Goal: Information Seeking & Learning: Learn about a topic

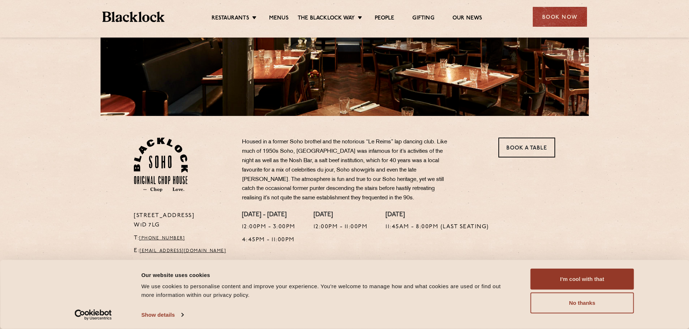
scroll to position [145, 0]
click at [594, 284] on button "I'm cool with that" at bounding box center [581, 279] width 103 height 21
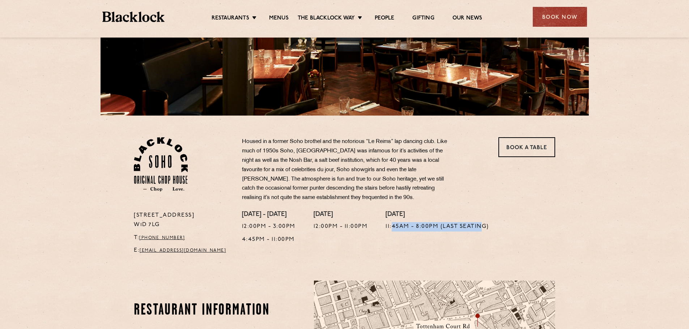
drag, startPoint x: 393, startPoint y: 227, endPoint x: 484, endPoint y: 229, distance: 91.1
click at [484, 229] on p "11:45am - 8:00pm (Last seating)" at bounding box center [436, 226] width 103 height 9
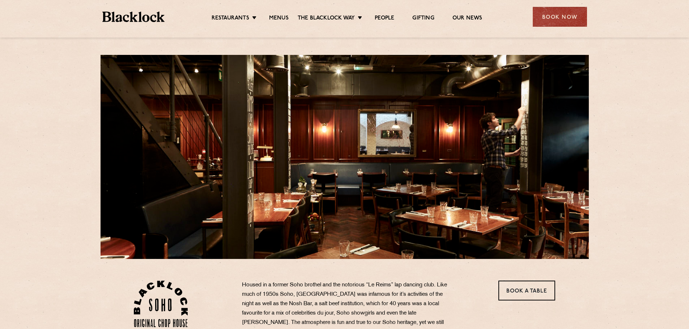
scroll to position [0, 0]
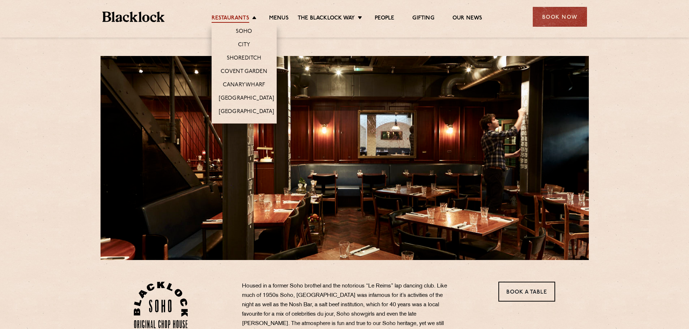
click at [248, 21] on link "Restaurants" at bounding box center [231, 19] width 38 height 8
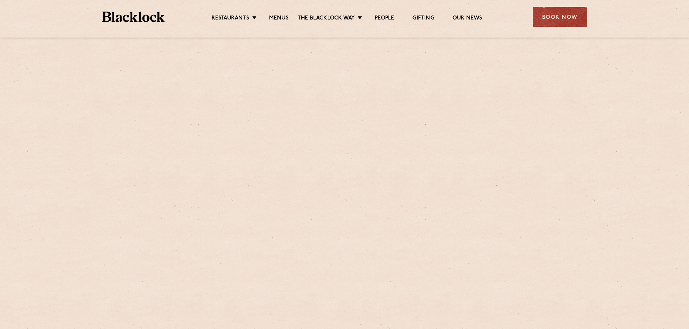
click at [285, 17] on link "Menus" at bounding box center [279, 19] width 20 height 8
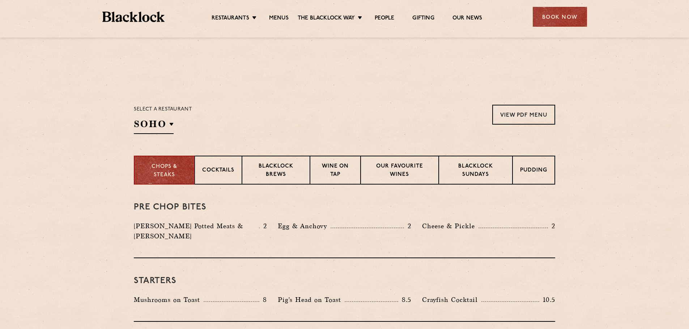
scroll to position [217, 0]
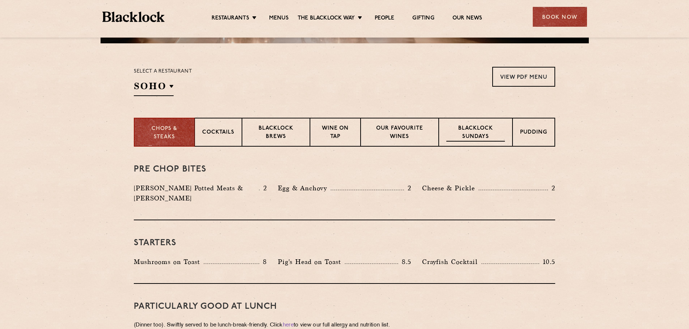
click at [479, 128] on p "Blacklock Sundays" at bounding box center [475, 133] width 59 height 17
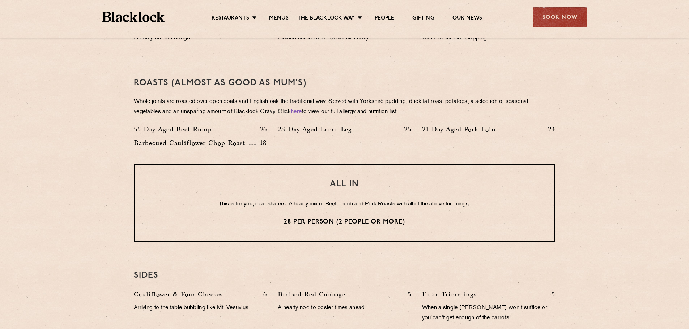
scroll to position [506, 0]
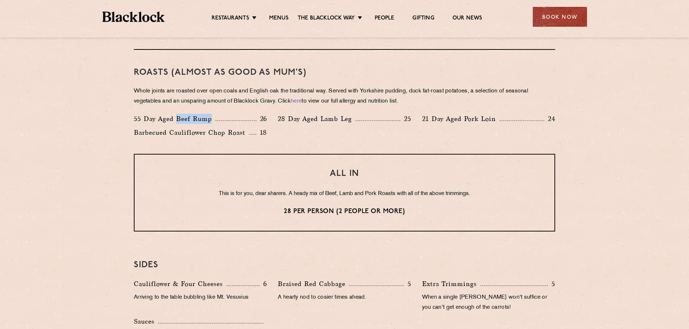
drag, startPoint x: 176, startPoint y: 118, endPoint x: 246, endPoint y: 117, distance: 70.5
click at [246, 117] on div "55 Day Aged Beef Rump 26" at bounding box center [200, 119] width 133 height 10
click at [247, 117] on div "55 Day Aged Beef Rump 26" at bounding box center [200, 119] width 133 height 10
click at [197, 91] on p "Whole joints are roasted over open coals and English oak the traditional way. S…" at bounding box center [344, 96] width 421 height 20
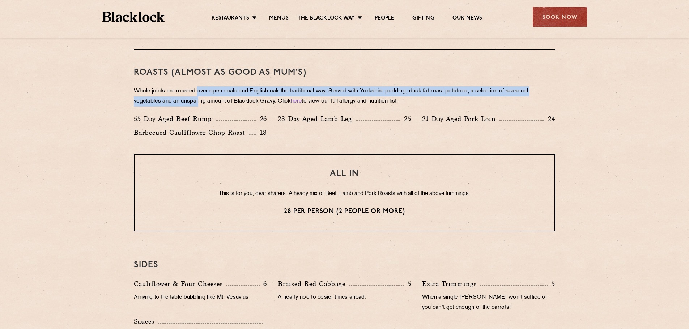
drag, startPoint x: 200, startPoint y: 91, endPoint x: 200, endPoint y: 101, distance: 9.0
click at [200, 101] on p "Whole joints are roasted over open coals and English oak the traditional way. S…" at bounding box center [344, 96] width 421 height 20
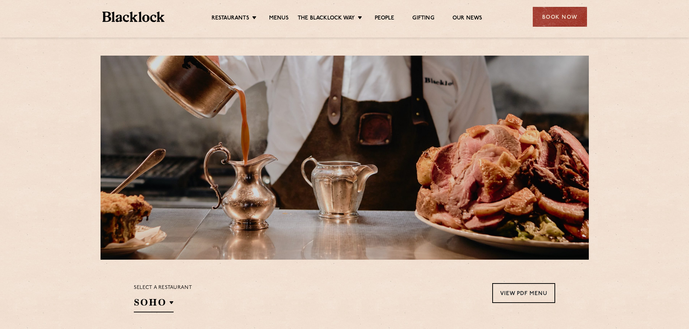
scroll to position [0, 0]
click at [281, 17] on link "Menus" at bounding box center [279, 19] width 20 height 8
